Goal: Information Seeking & Learning: Understand process/instructions

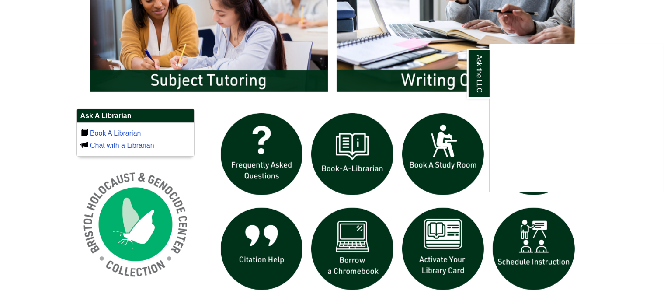
scroll to position [536, 0]
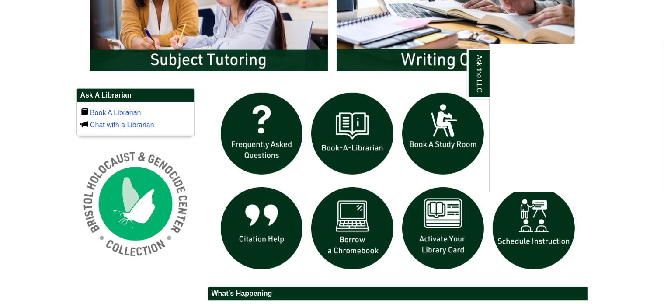
click at [434, 232] on div "Ask the LLC" at bounding box center [332, 152] width 664 height 304
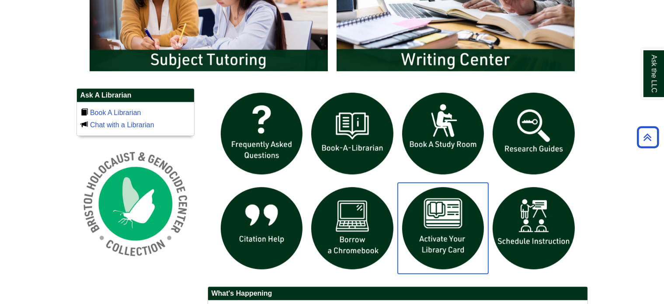
click at [439, 224] on img "slideshow" at bounding box center [443, 228] width 91 height 91
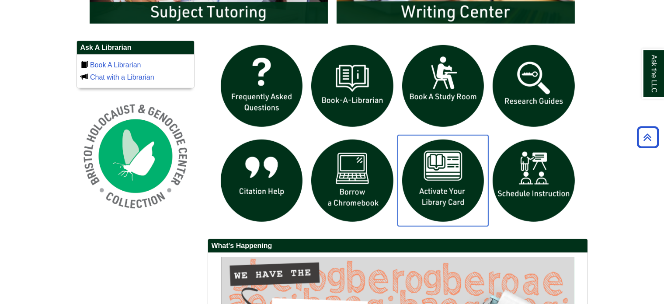
scroll to position [584, 0]
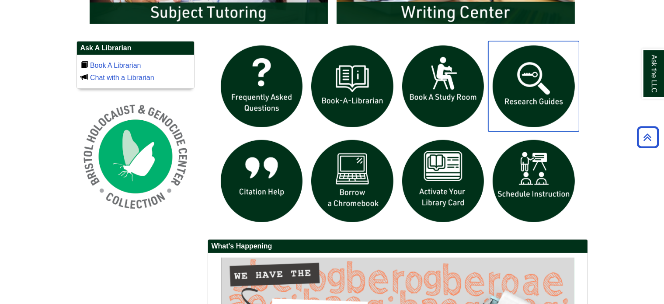
click at [534, 76] on img "slideshow" at bounding box center [534, 86] width 91 height 91
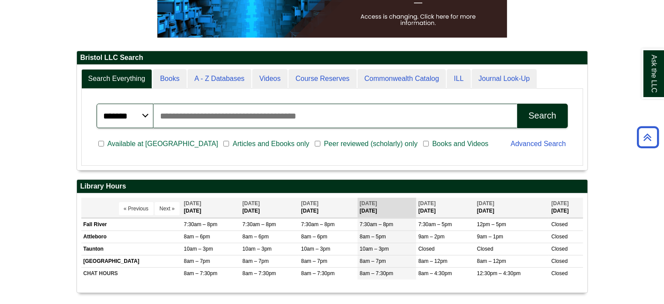
scroll to position [177, 0]
click at [348, 110] on input "Search articles, books, journals & more" at bounding box center [336, 116] width 364 height 24
type input "**********"
click at [531, 116] on div "Search" at bounding box center [543, 116] width 28 height 10
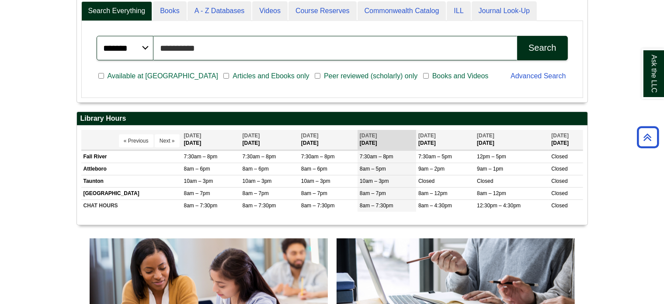
click at [213, 53] on input "**********" at bounding box center [336, 48] width 364 height 24
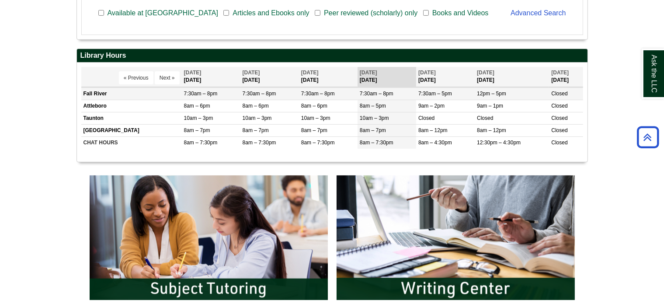
click at [185, 94] on span "7:30am – 8pm" at bounding box center [201, 94] width 34 height 6
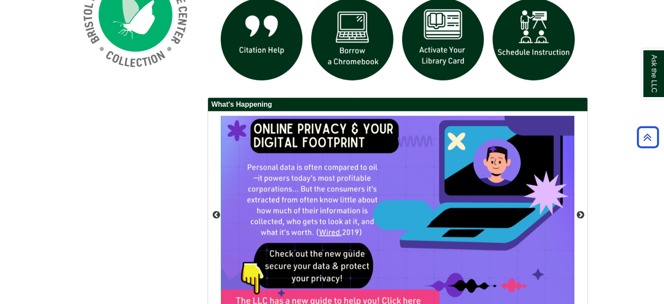
scroll to position [794, 0]
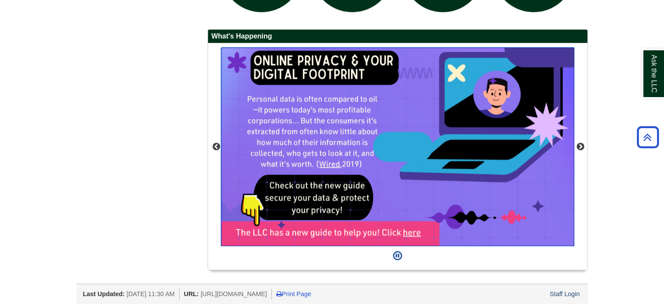
click at [409, 230] on img "slideshow" at bounding box center [397, 147] width 353 height 199
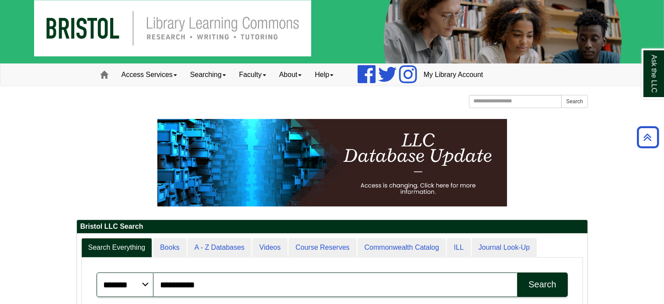
scroll to position [0, 0]
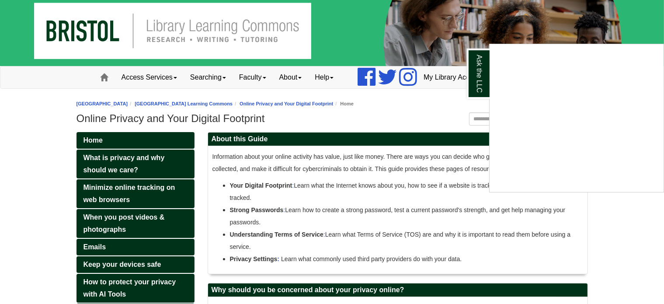
scroll to position [5, 0]
drag, startPoint x: 208, startPoint y: 52, endPoint x: 143, endPoint y: 62, distance: 65.5
click at [143, 62] on div "Ask the LLC" at bounding box center [332, 152] width 664 height 304
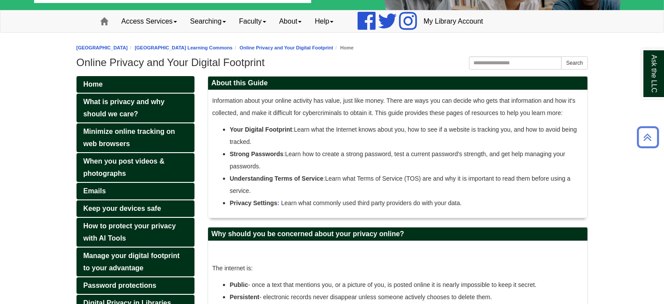
scroll to position [50, 0]
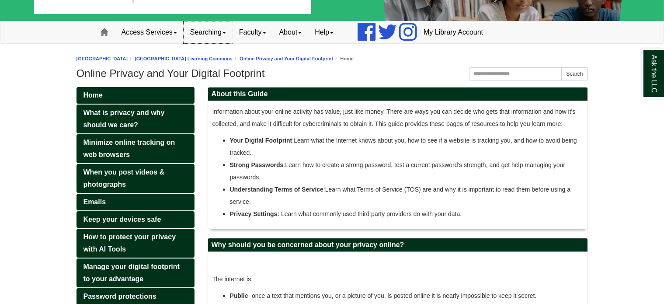
click at [213, 32] on link "Searching" at bounding box center [208, 32] width 49 height 22
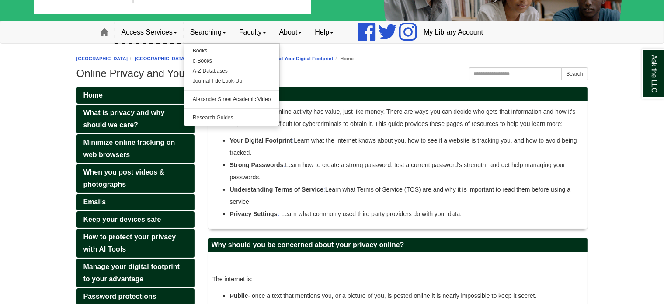
click at [167, 33] on link "Access Services" at bounding box center [149, 32] width 69 height 22
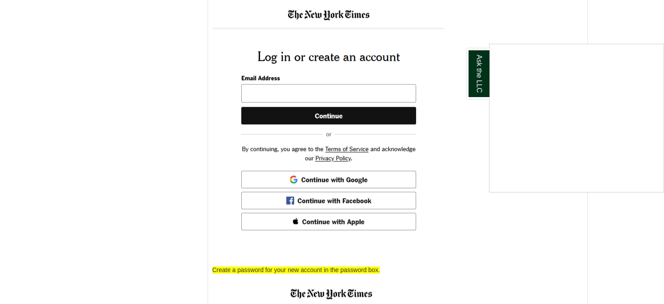
scroll to position [1610, 0]
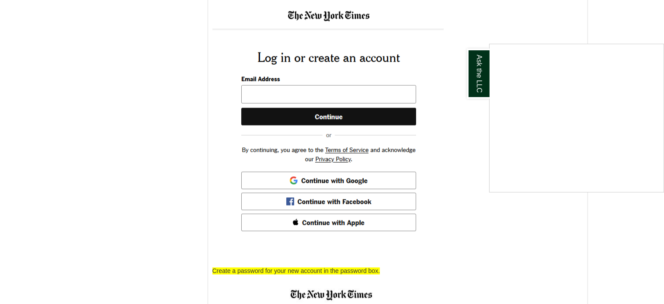
click at [303, 101] on div "Ask the LLC" at bounding box center [332, 152] width 664 height 304
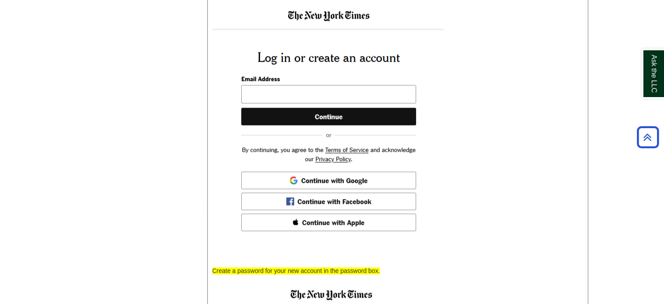
click at [295, 105] on img at bounding box center [328, 124] width 231 height 239
click at [332, 115] on img at bounding box center [328, 124] width 231 height 239
click at [331, 128] on img at bounding box center [328, 124] width 231 height 239
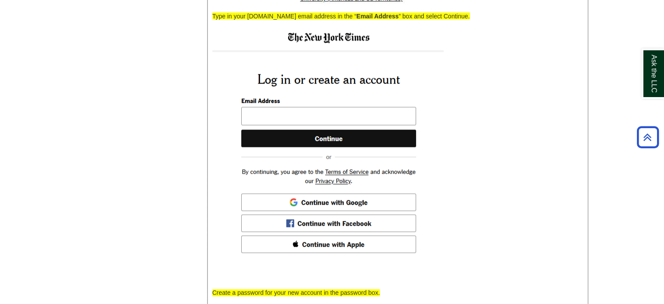
scroll to position [1587, 0]
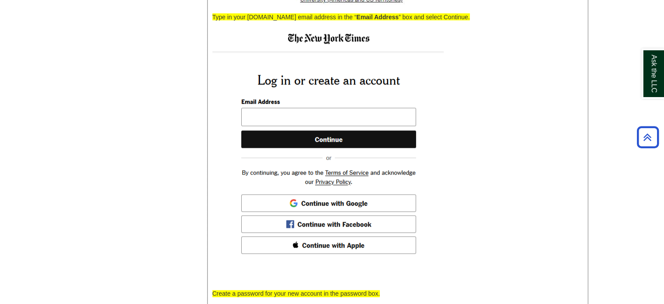
click at [343, 122] on img at bounding box center [328, 147] width 231 height 239
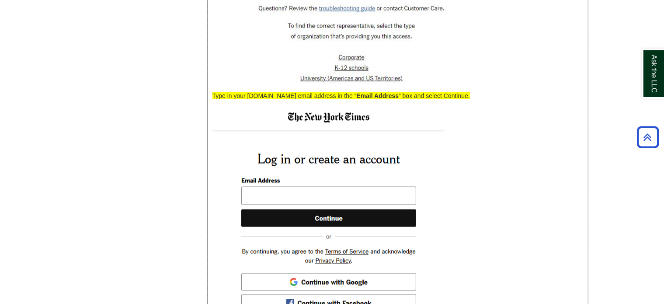
scroll to position [1500, 0]
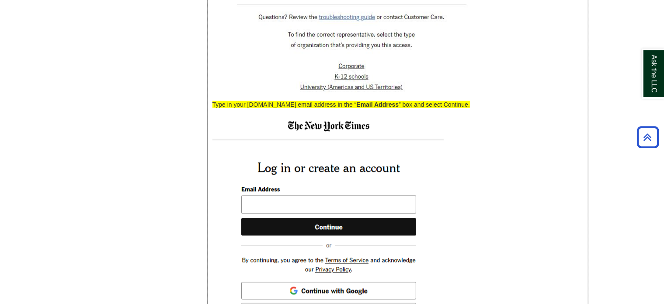
click at [399, 108] on span "” box and select Continue." at bounding box center [434, 104] width 71 height 7
click at [338, 216] on img at bounding box center [328, 234] width 231 height 239
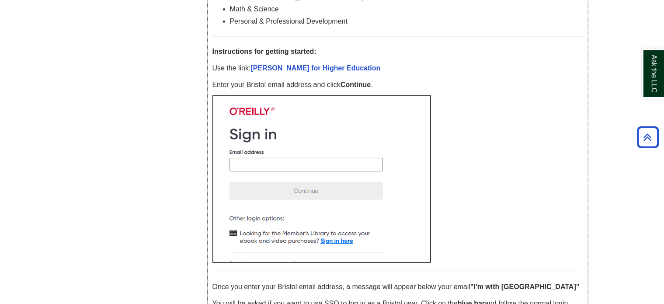
scroll to position [404, 0]
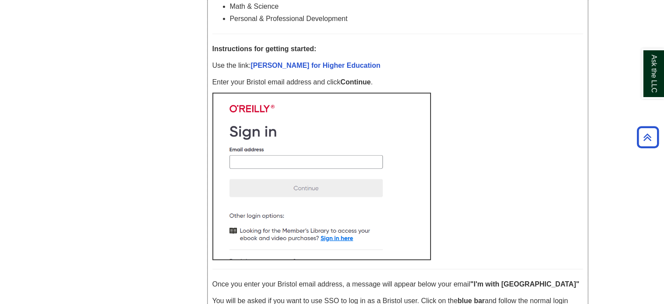
click at [317, 168] on img at bounding box center [322, 177] width 219 height 168
click at [321, 169] on img at bounding box center [322, 177] width 219 height 168
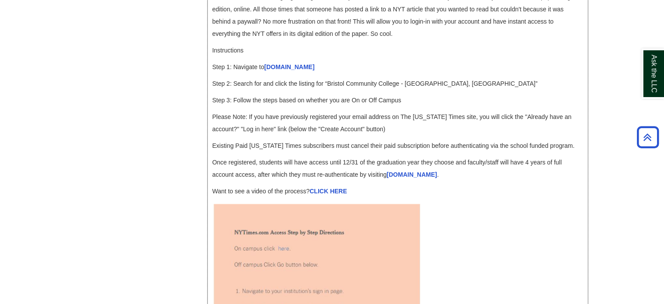
scroll to position [924, 0]
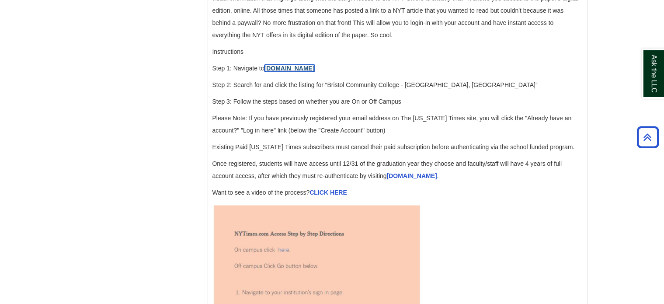
click at [281, 72] on link "accessnyt.com" at bounding box center [290, 68] width 50 height 7
